Goal: Task Accomplishment & Management: Use online tool/utility

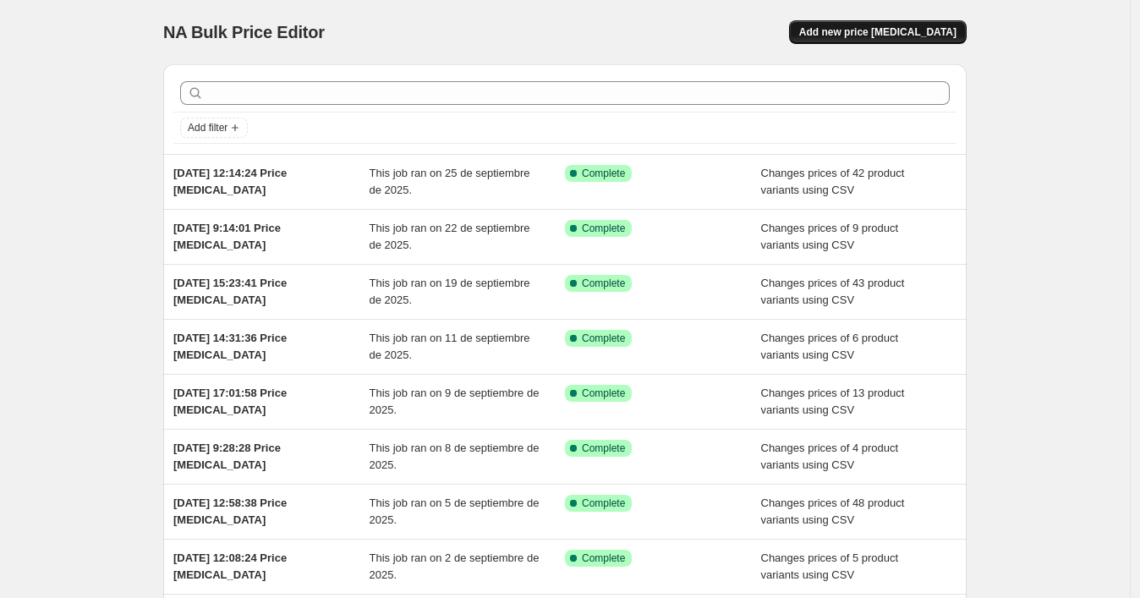
click at [864, 34] on span "Add new price change job" at bounding box center [877, 32] width 157 height 14
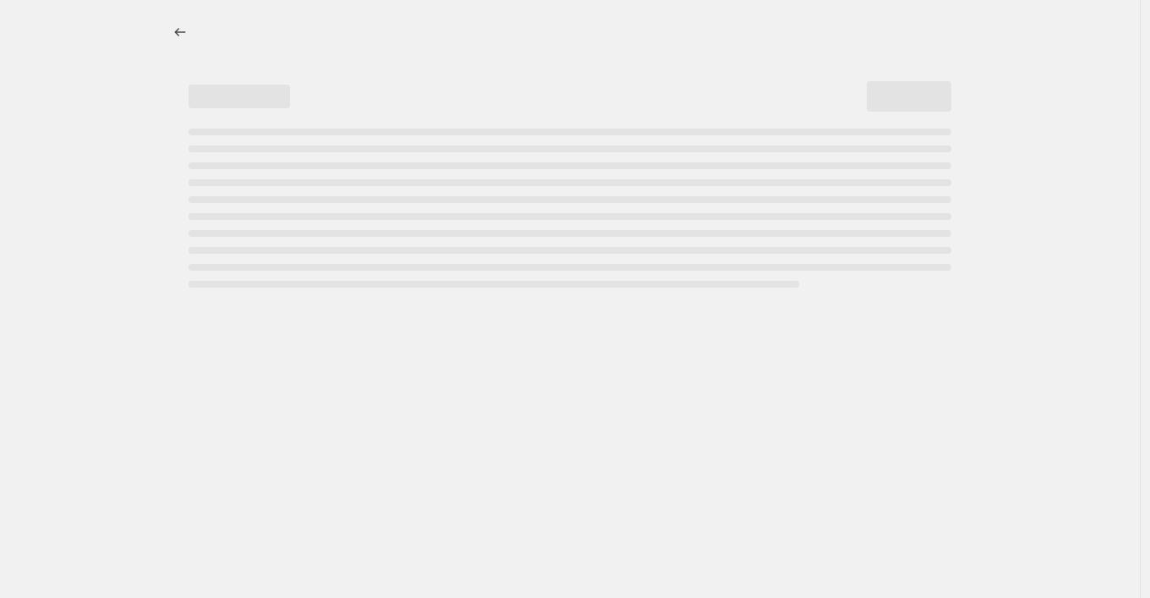
select select "percentage"
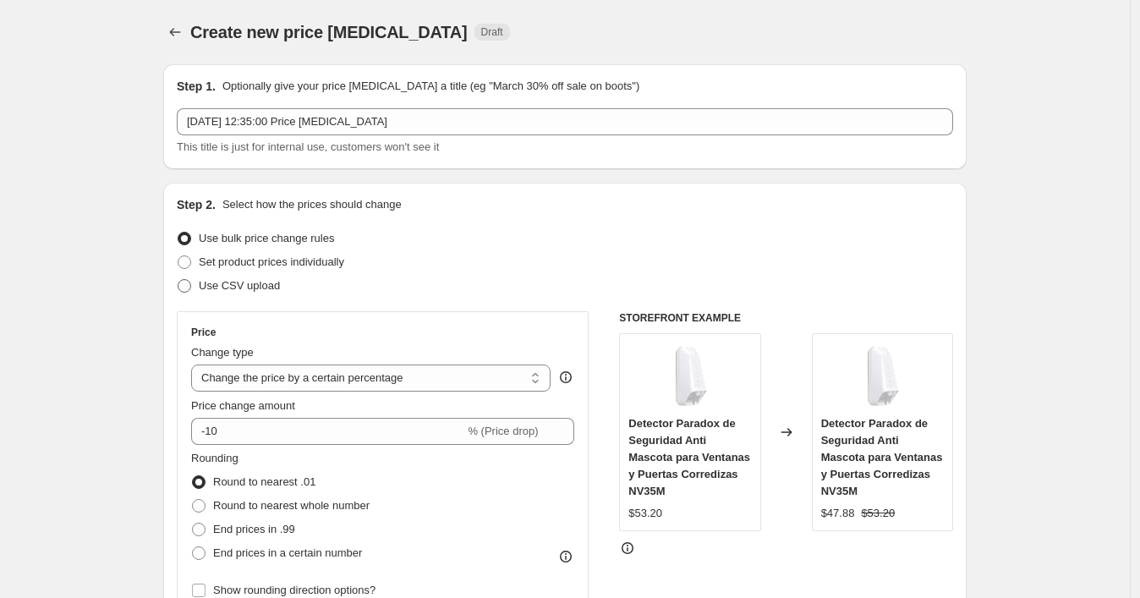
click at [271, 288] on span "Use CSV upload" at bounding box center [239, 285] width 81 height 13
click at [178, 280] on input "Use CSV upload" at bounding box center [178, 279] width 1 height 1
radio input "true"
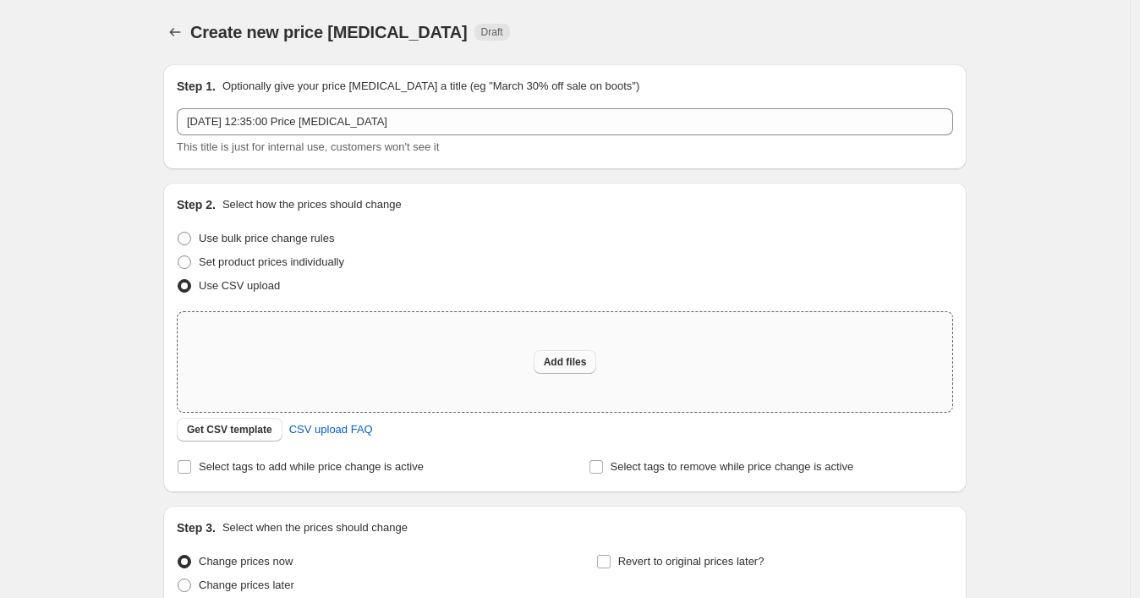
click at [555, 350] on button "Add files" at bounding box center [564, 362] width 63 height 24
click at [228, 426] on span "Get CSV template" at bounding box center [229, 430] width 85 height 14
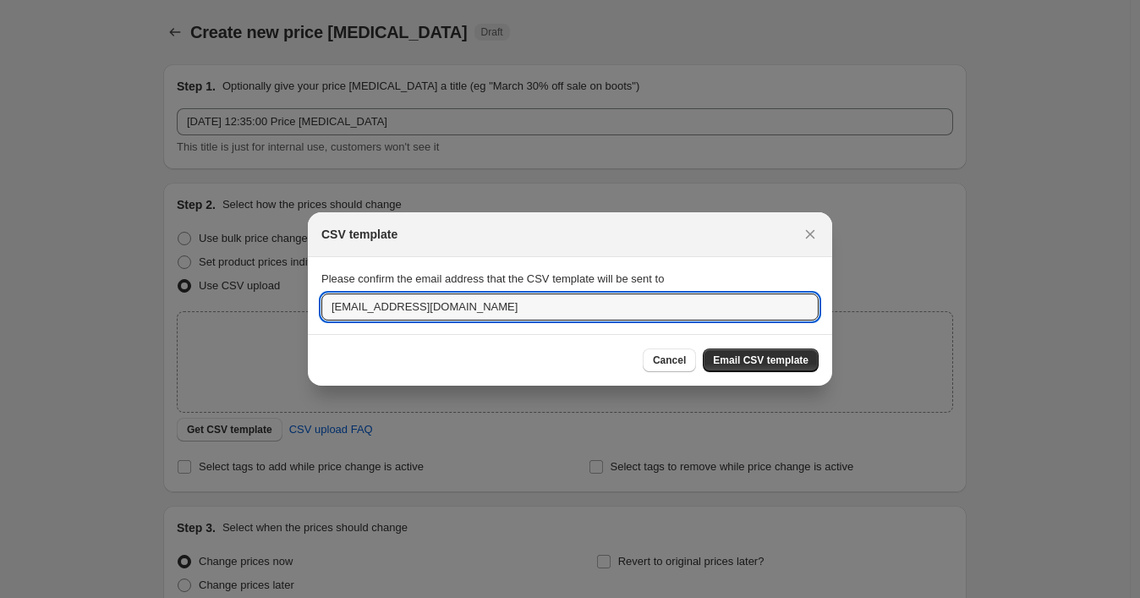
drag, startPoint x: 511, startPoint y: 304, endPoint x: 313, endPoint y: 296, distance: 198.0
click at [313, 296] on section "Please confirm the email address that the CSV template will be sent to ssolutio…" at bounding box center [570, 295] width 524 height 76
paste input "wshopify738"
type input "wshopify738@gmail.com"
click at [732, 359] on span "Email CSV template" at bounding box center [761, 360] width 96 height 14
